Goal: Transaction & Acquisition: Purchase product/service

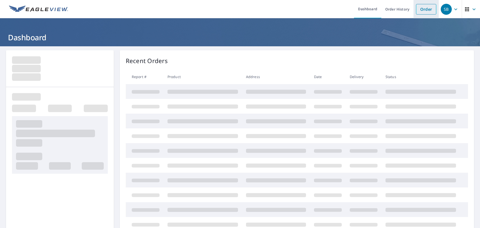
click at [418, 6] on link "Order" at bounding box center [426, 9] width 20 height 11
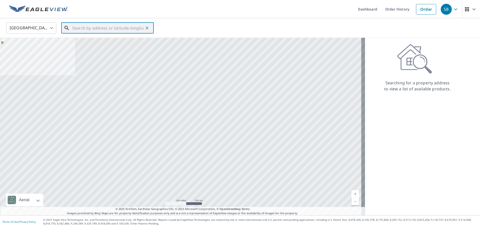
click at [100, 25] on input "text" at bounding box center [107, 28] width 71 height 14
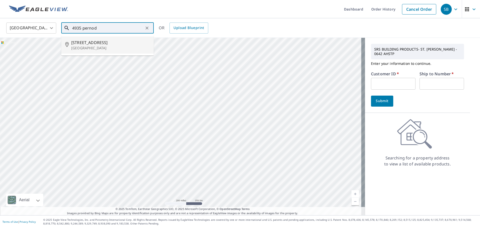
click at [91, 46] on p "Saint Louis, MO 63139" at bounding box center [110, 48] width 79 height 5
type input "4935 Pernod Ave Saint Louis, MO 63139"
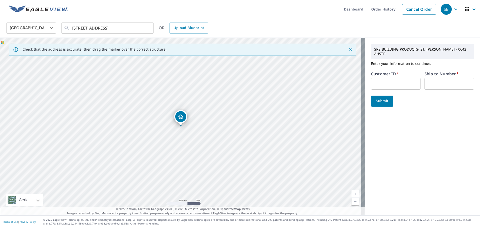
click at [376, 78] on input "text" at bounding box center [396, 84] width 50 height 12
type input "ang100"
click at [452, 79] on input "text" at bounding box center [450, 84] width 50 height 12
type input "1"
click at [382, 98] on span "Submit" at bounding box center [382, 101] width 14 height 6
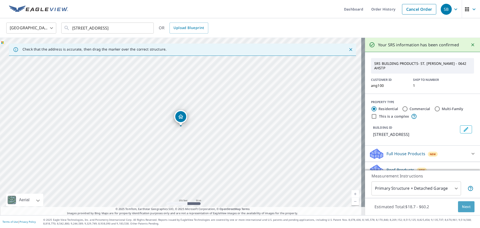
click at [462, 205] on span "Next" at bounding box center [466, 207] width 9 height 6
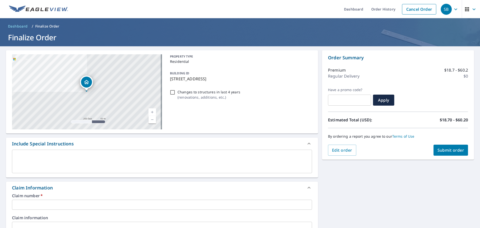
click at [44, 204] on input "text" at bounding box center [162, 205] width 300 height 10
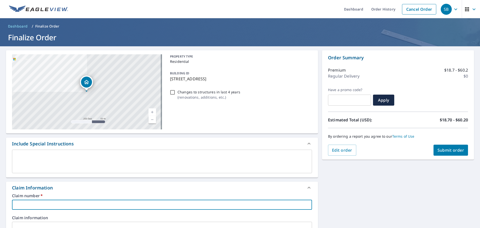
type input "4"
checkbox input "true"
type input "49"
checkbox input "true"
type input "493"
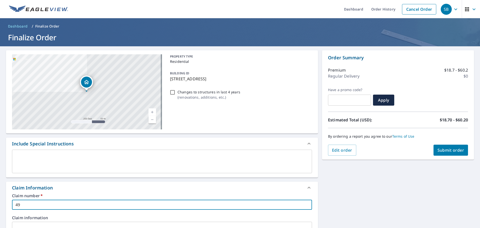
checkbox input "true"
type input "4935"
checkbox input "true"
type input "4935"
checkbox input "true"
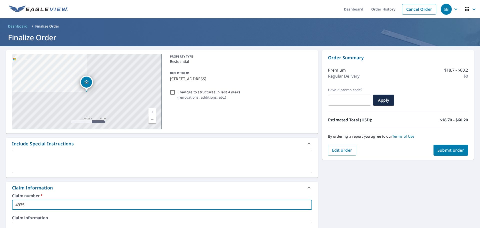
type input "4935 p"
checkbox input "true"
type input "4935 pe"
checkbox input "true"
type input "4935 per"
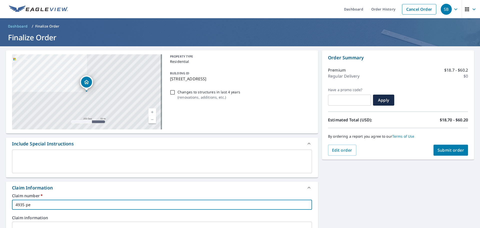
checkbox input "true"
type input "4935 pern"
checkbox input "true"
type input "4935 perno"
checkbox input "true"
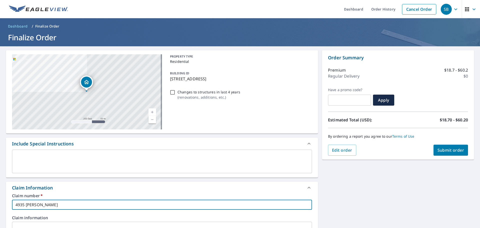
type input "4935 pernod"
checkbox input "true"
type input "4935 pernod"
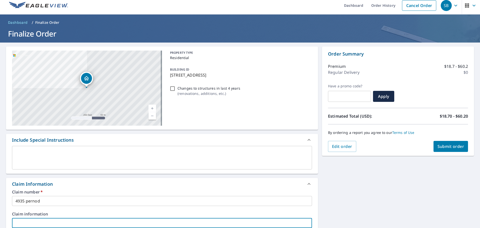
scroll to position [135, 0]
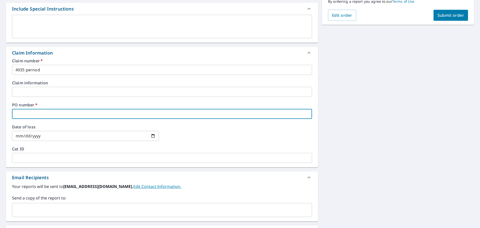
type input "4"
checkbox input "true"
type input "49"
checkbox input "true"
type input "493"
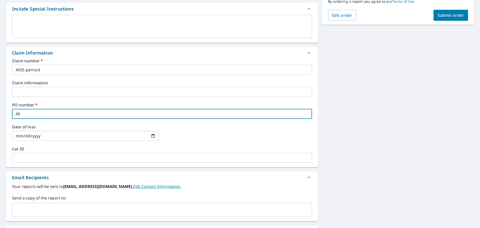
checkbox input "true"
type input "4935"
checkbox input "true"
type input "4935"
checkbox input "true"
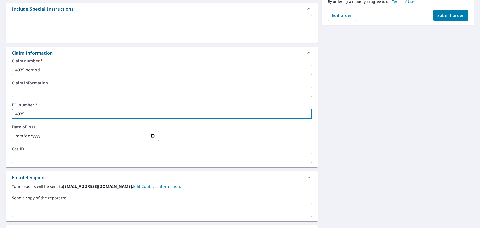
type input "4935 p"
checkbox input "true"
type input "4935 pe"
checkbox input "true"
type input "4935 per"
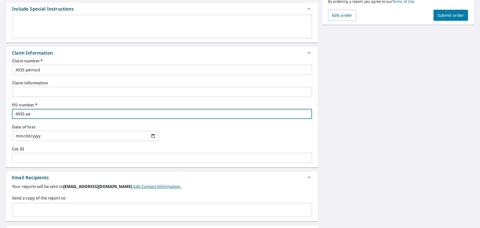
checkbox input "true"
type input "4935 pern"
checkbox input "true"
type input "4935 perno"
checkbox input "true"
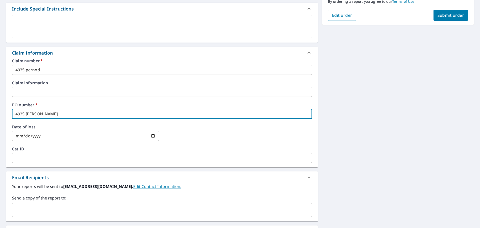
type input "4935 pernod"
checkbox input "true"
type input "4935 pernod"
click at [73, 208] on input "text" at bounding box center [158, 210] width 288 height 10
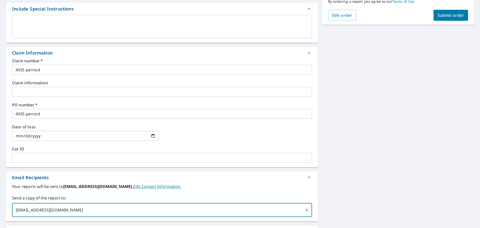
type input "angleridgeremodeling@yahoo.com"
click at [453, 14] on span "Submit order" at bounding box center [451, 16] width 27 height 6
checkbox input "true"
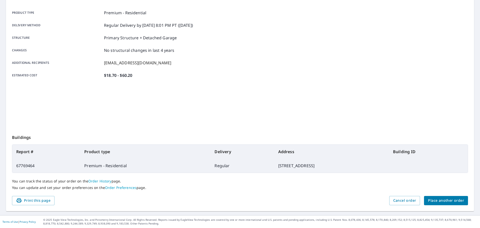
scroll to position [67, 0]
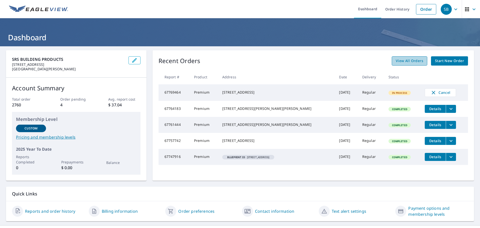
click at [413, 62] on span "View All Orders" at bounding box center [410, 61] width 28 height 6
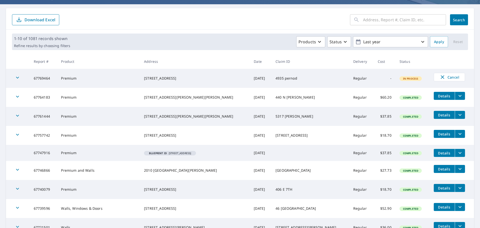
scroll to position [50, 0]
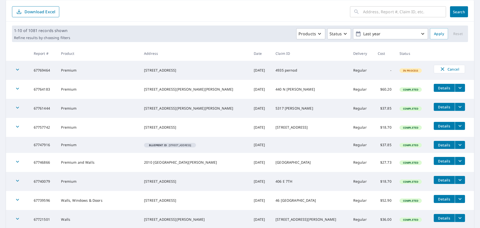
click at [437, 182] on span "Details" at bounding box center [444, 180] width 15 height 5
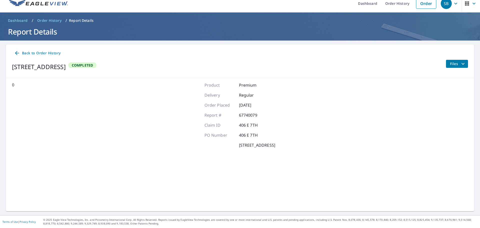
scroll to position [6, 0]
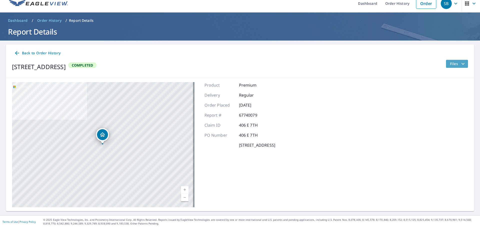
click at [452, 63] on span "Files" at bounding box center [458, 64] width 16 height 6
click at [427, 100] on span "Email" at bounding box center [424, 99] width 12 height 5
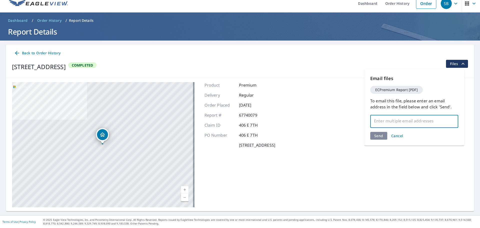
click at [397, 120] on input "text" at bounding box center [411, 121] width 76 height 10
type input "e"
type input "[EMAIL_ADDRESS][DOMAIN_NAME]"
click at [380, 135] on div "Send Cancel" at bounding box center [415, 136] width 88 height 8
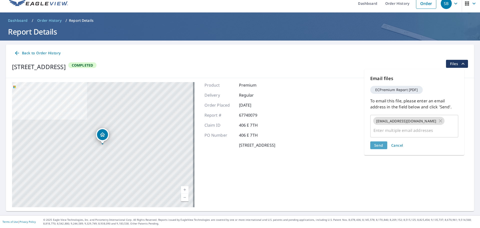
click at [380, 143] on span "Send" at bounding box center [379, 145] width 9 height 5
